Goal: Information Seeking & Learning: Learn about a topic

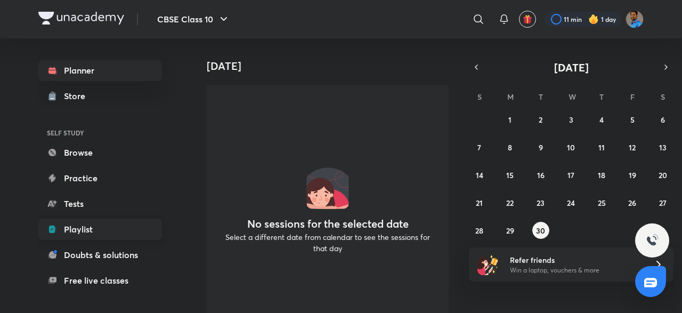
click at [128, 223] on link "Playlist" at bounding box center [100, 229] width 124 height 21
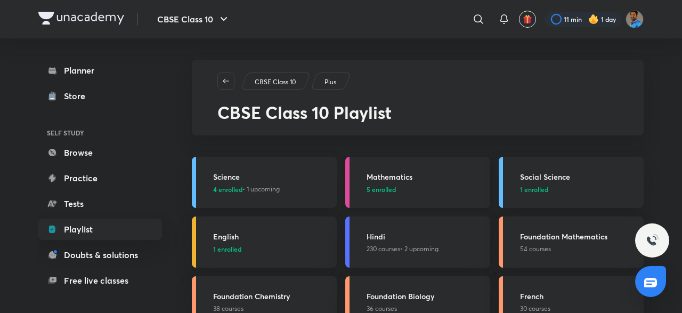
click at [397, 180] on h3 "Mathematics" at bounding box center [425, 176] width 117 height 11
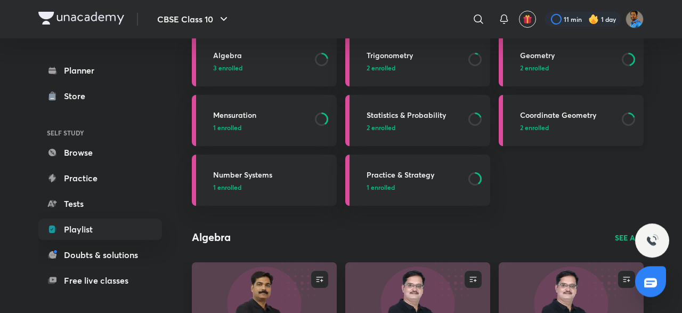
scroll to position [92, 0]
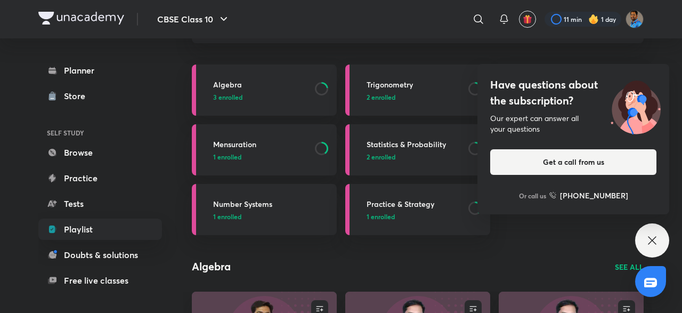
click at [665, 241] on div "Have questions about the subscription? Our expert can answer all your questions…" at bounding box center [652, 240] width 34 height 34
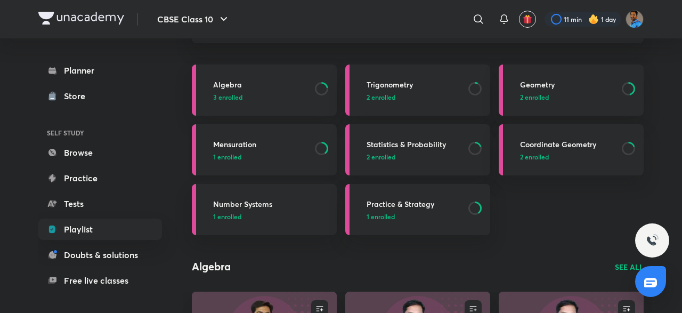
click at [246, 158] on p "1 enrolled" at bounding box center [260, 157] width 95 height 10
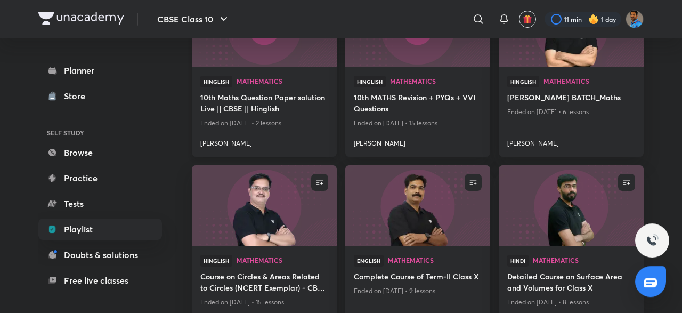
scroll to position [1109, 0]
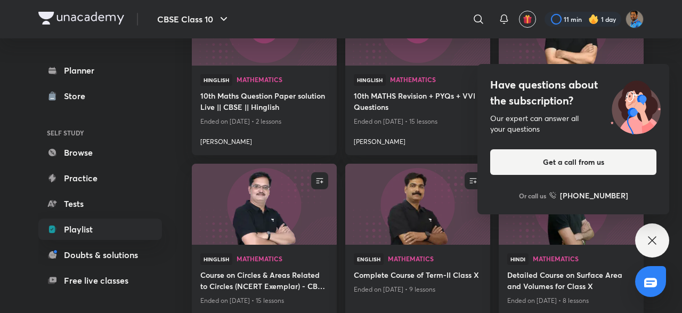
click at [657, 231] on div "Have questions about the subscription? Our expert can answer all your questions…" at bounding box center [652, 240] width 34 height 34
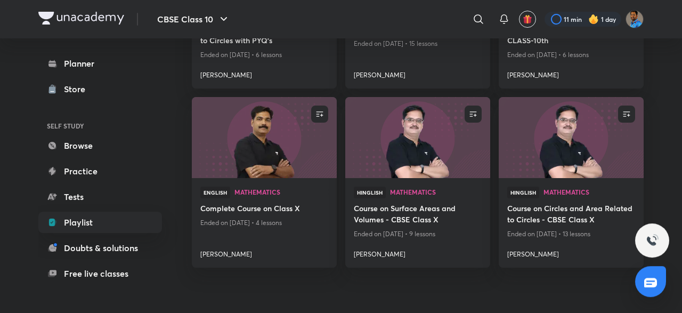
scroll to position [1536, 0]
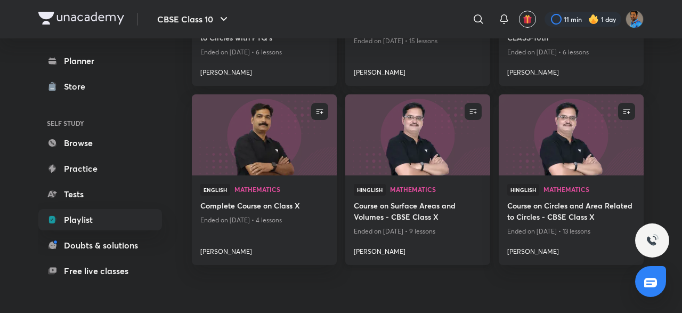
click at [451, 127] on img at bounding box center [418, 135] width 148 height 83
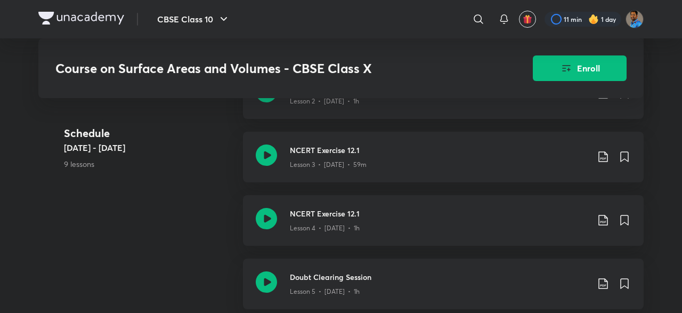
scroll to position [462, 0]
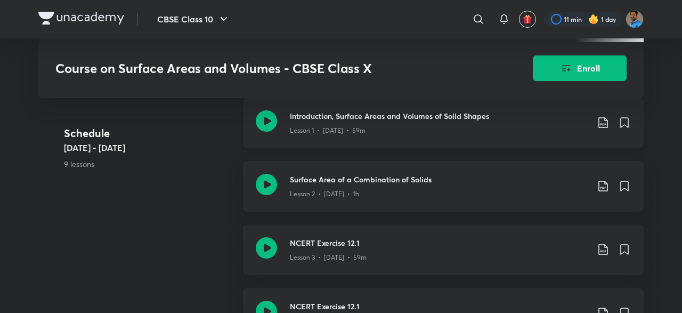
click at [266, 125] on icon at bounding box center [266, 120] width 21 height 21
